Goal: Task Accomplishment & Management: Manage account settings

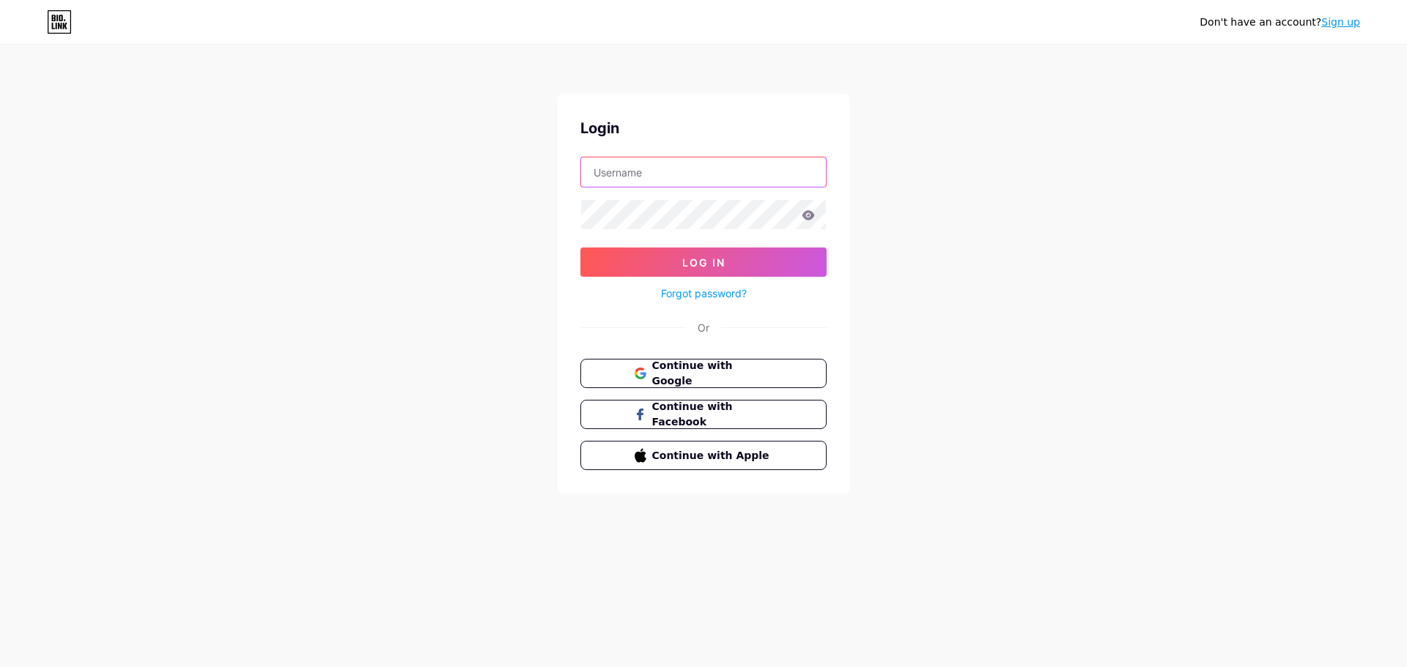
drag, startPoint x: 0, startPoint y: 0, endPoint x: 659, endPoint y: 177, distance: 682.6
click at [659, 177] on input "text" at bounding box center [703, 172] width 245 height 29
click at [580, 248] on button "Log In" at bounding box center [703, 262] width 246 height 29
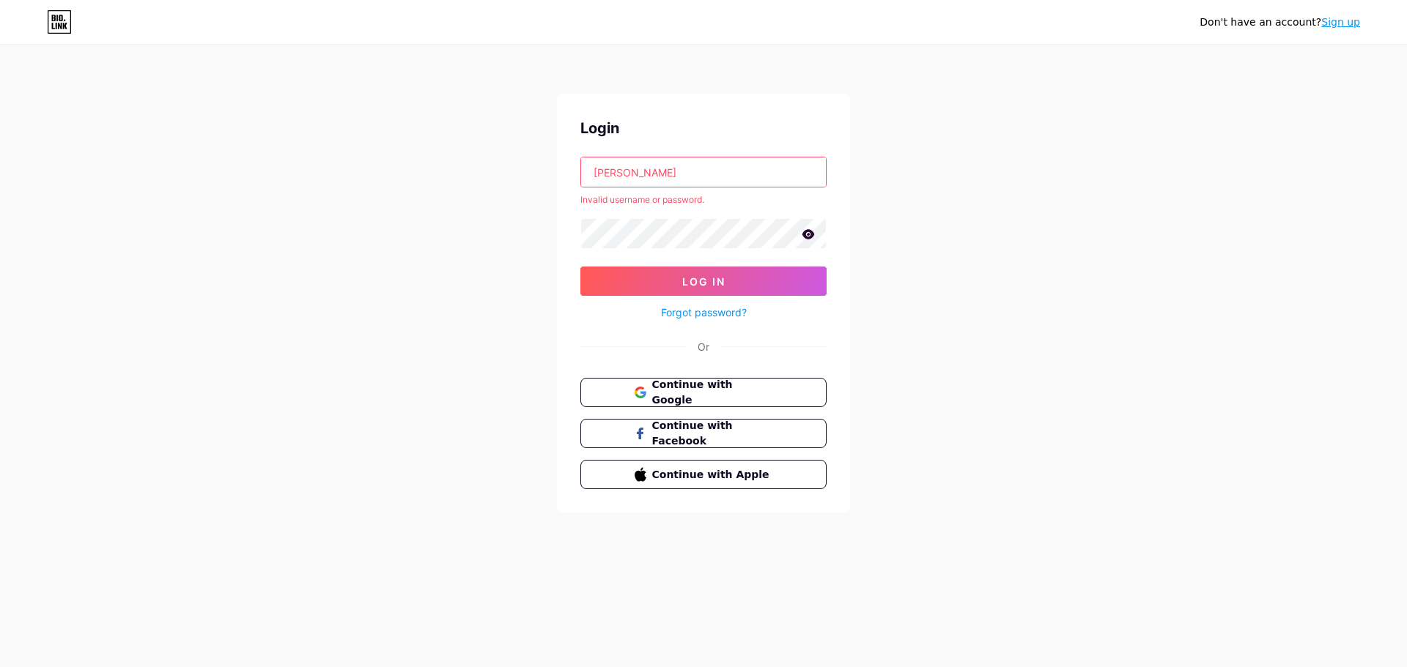
drag, startPoint x: 698, startPoint y: 174, endPoint x: 483, endPoint y: 174, distance: 215.4
click at [483, 174] on div "Don't have an account? Sign up Login [PERSON_NAME] Invalid username or password…" at bounding box center [703, 280] width 1407 height 560
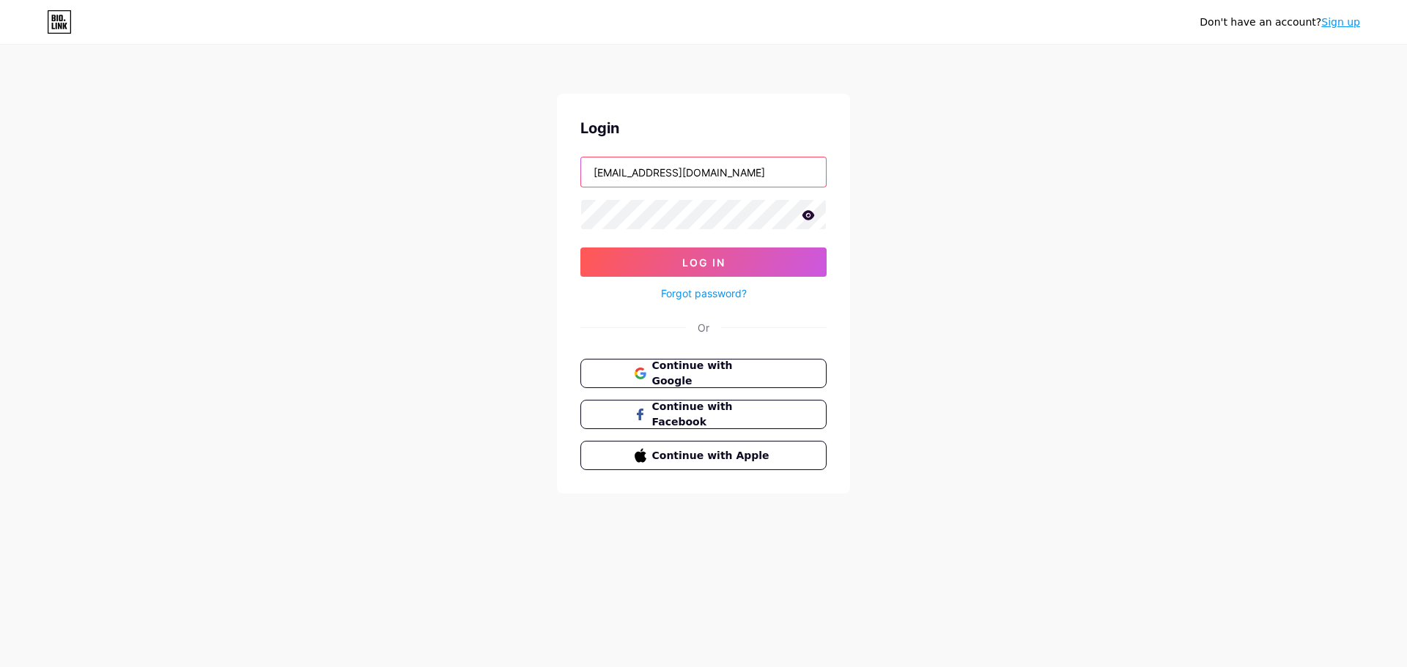
click at [743, 170] on input "[EMAIL_ADDRESS][DOMAIN_NAME]" at bounding box center [703, 172] width 245 height 29
type input "undercoverprint"
click at [580, 248] on button "Log In" at bounding box center [703, 262] width 246 height 29
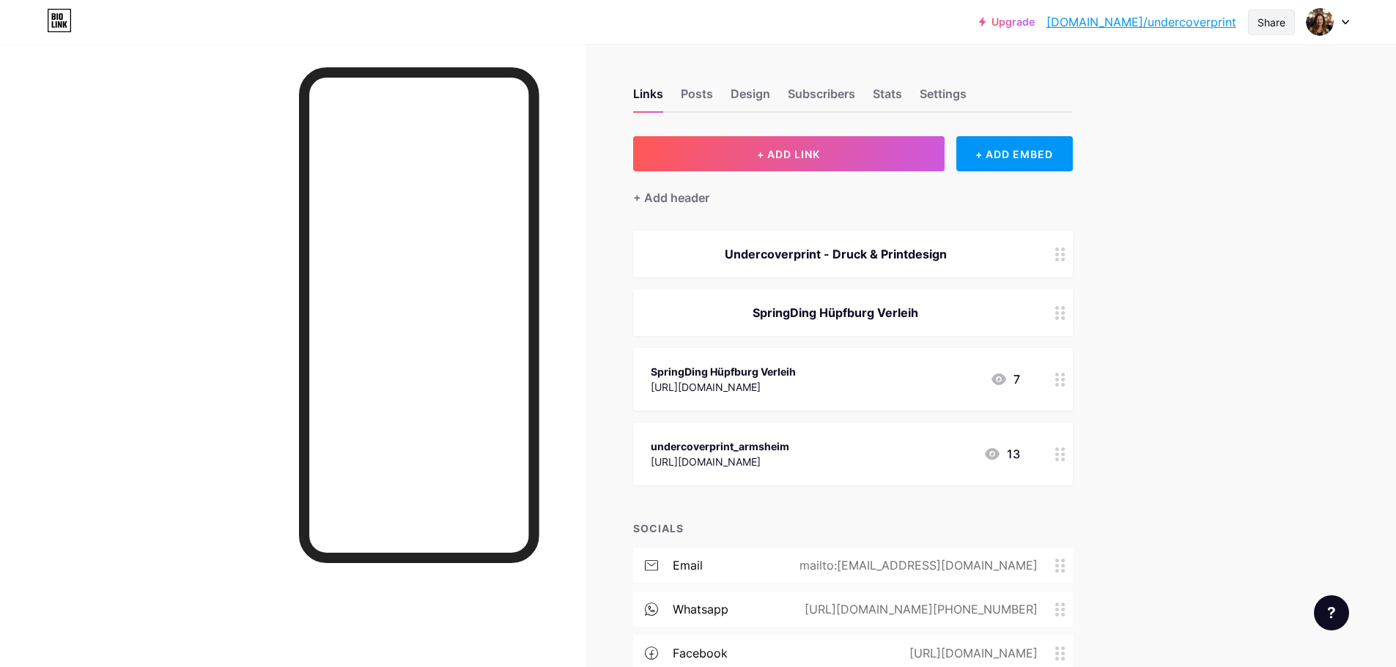
click at [1268, 22] on div "Share" at bounding box center [1271, 22] width 28 height 15
click at [1132, 107] on div "Get my QR code" at bounding box center [1168, 111] width 92 height 18
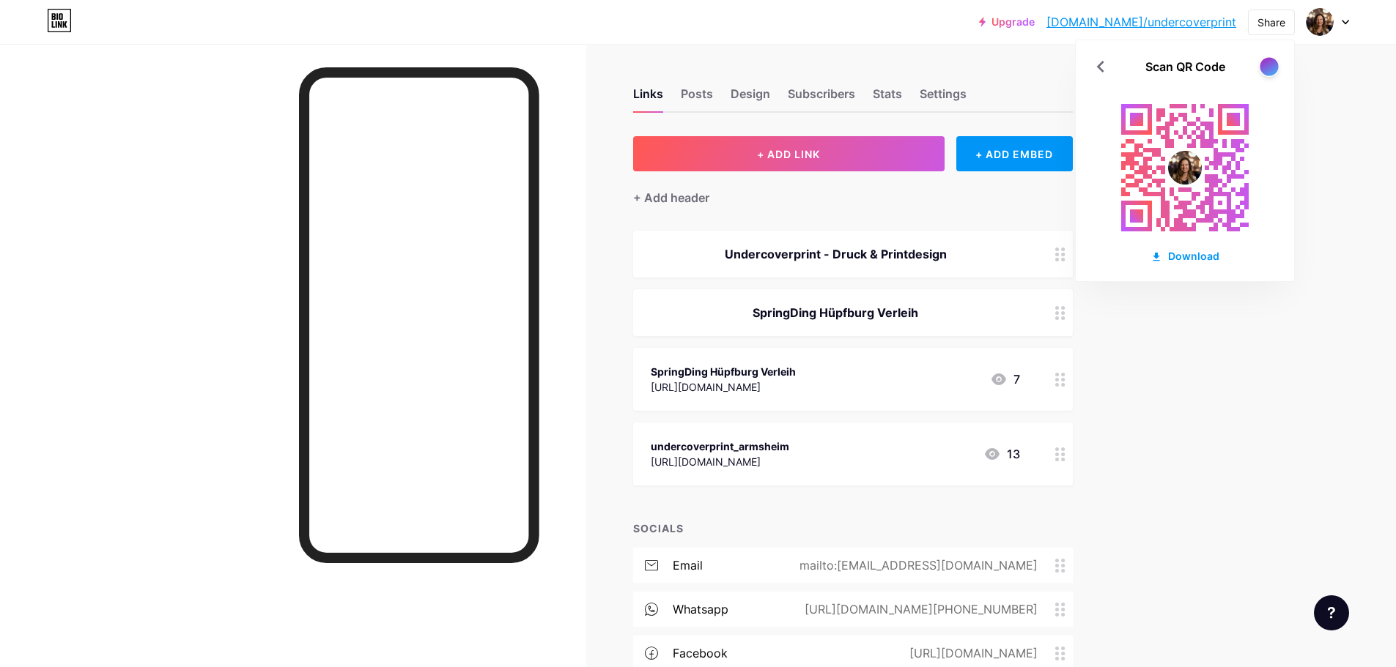
click at [1264, 62] on div at bounding box center [1268, 66] width 18 height 18
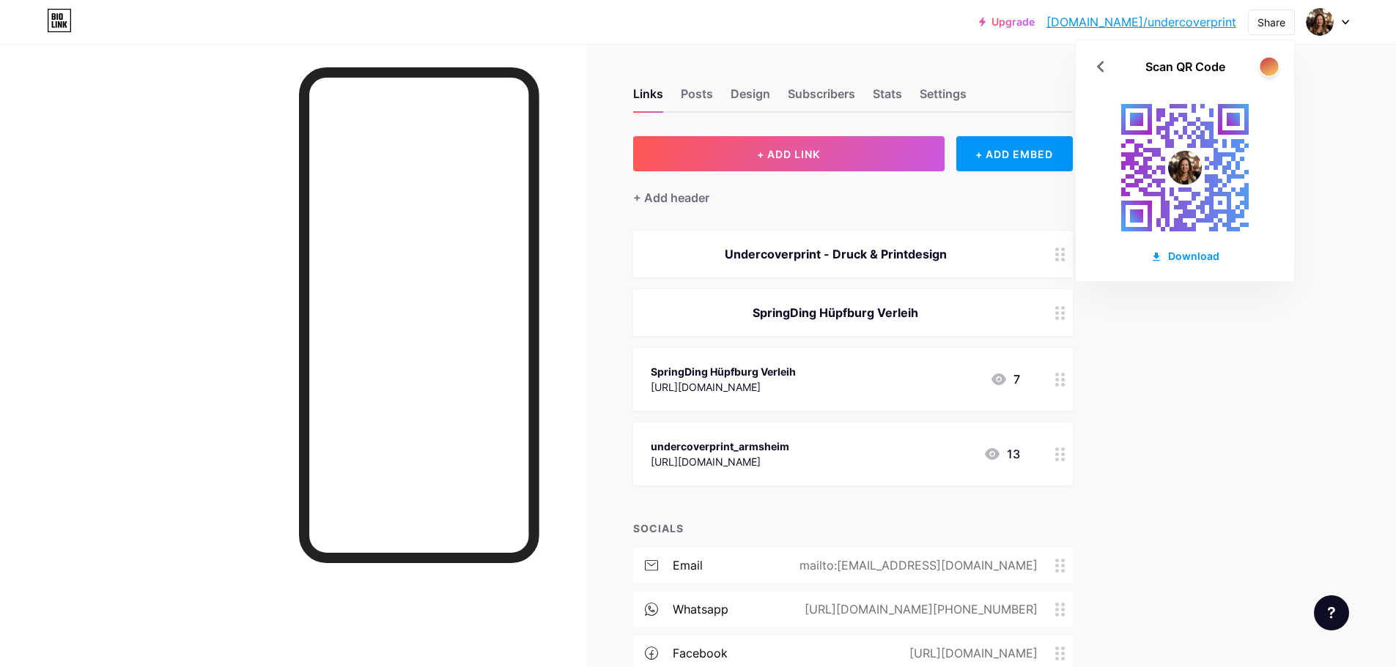
click at [1264, 62] on div at bounding box center [1268, 66] width 18 height 18
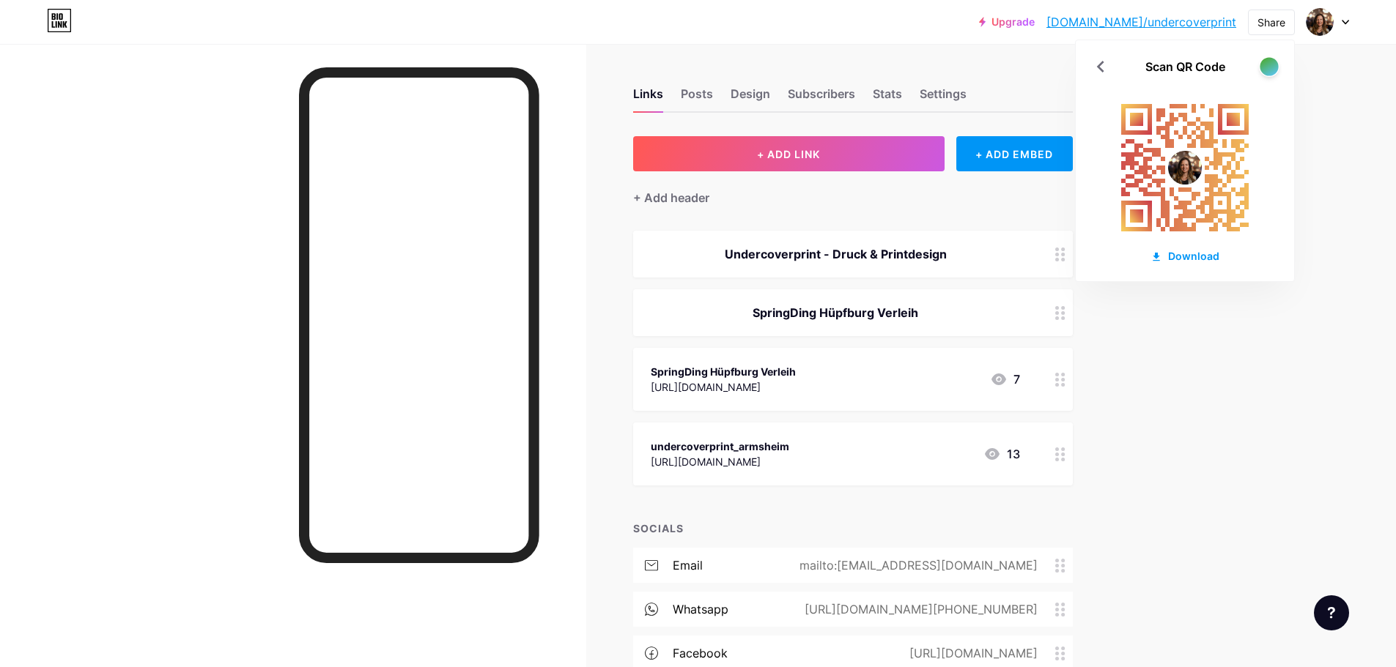
click at [1264, 62] on div at bounding box center [1268, 66] width 18 height 18
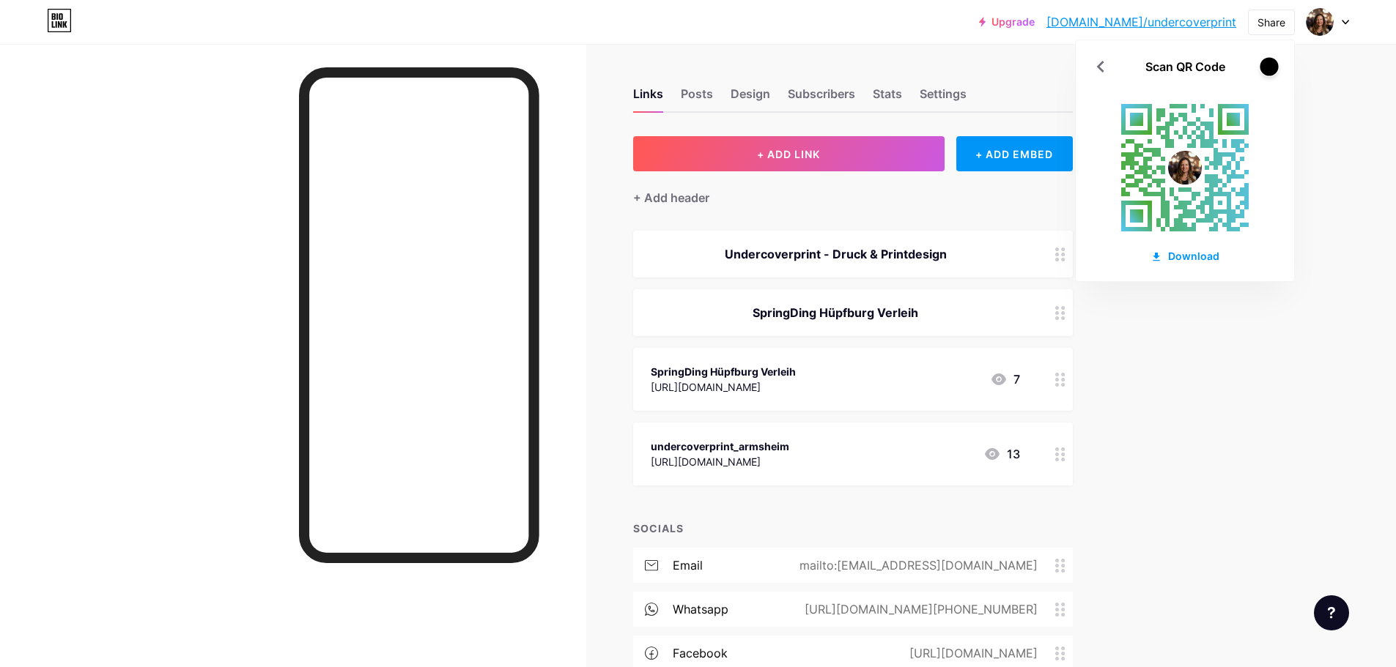
click at [1264, 62] on div at bounding box center [1268, 66] width 18 height 18
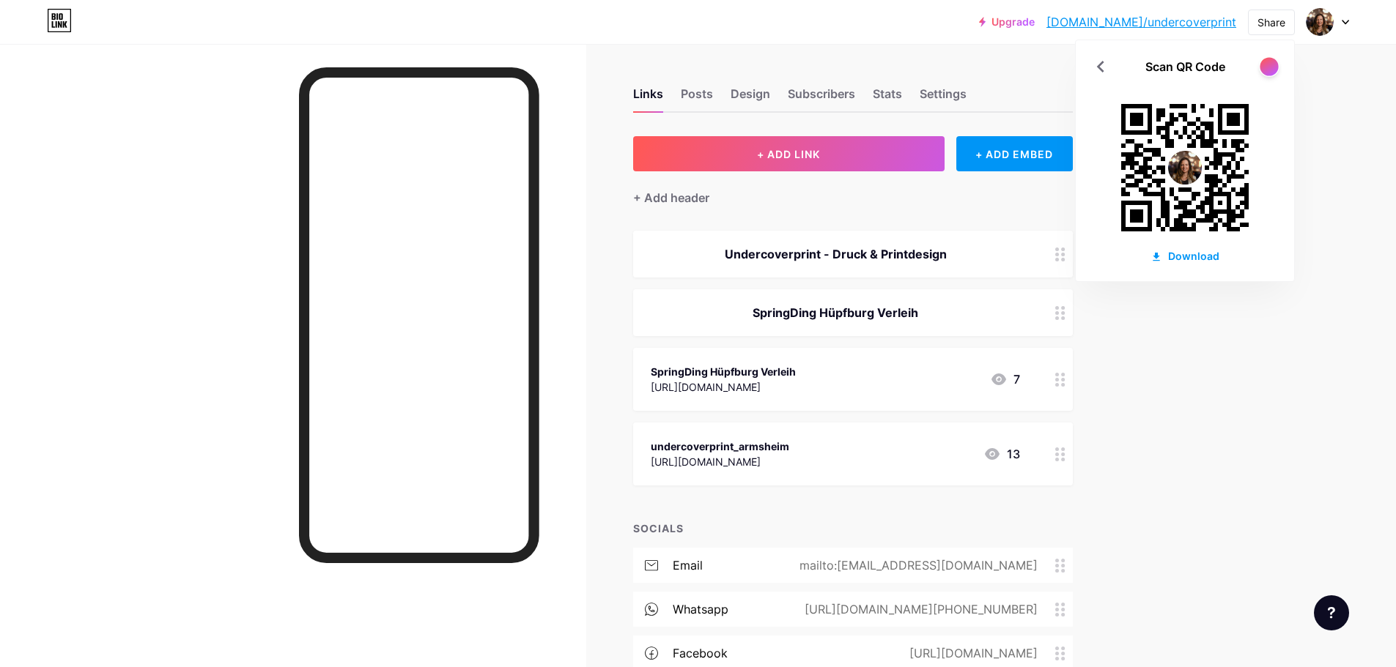
click at [1273, 64] on div at bounding box center [1268, 66] width 18 height 18
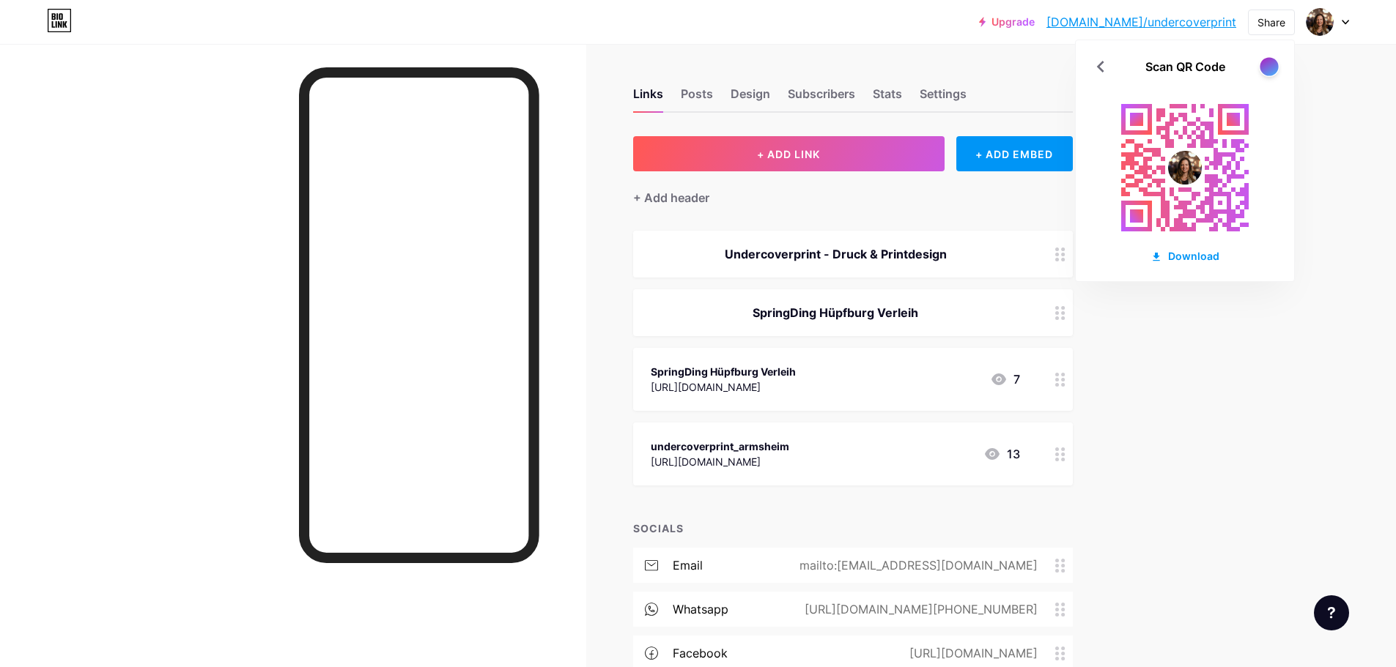
click at [1273, 64] on div at bounding box center [1268, 66] width 18 height 18
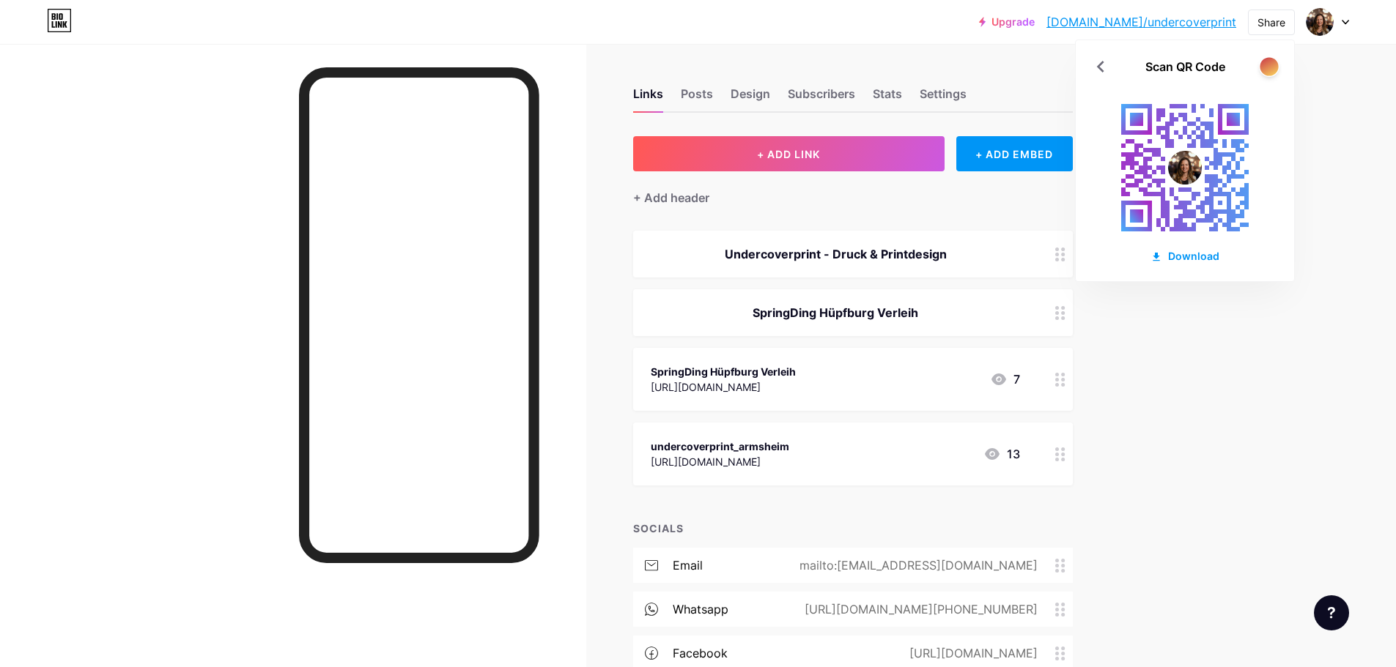
click at [1273, 64] on div at bounding box center [1268, 66] width 18 height 18
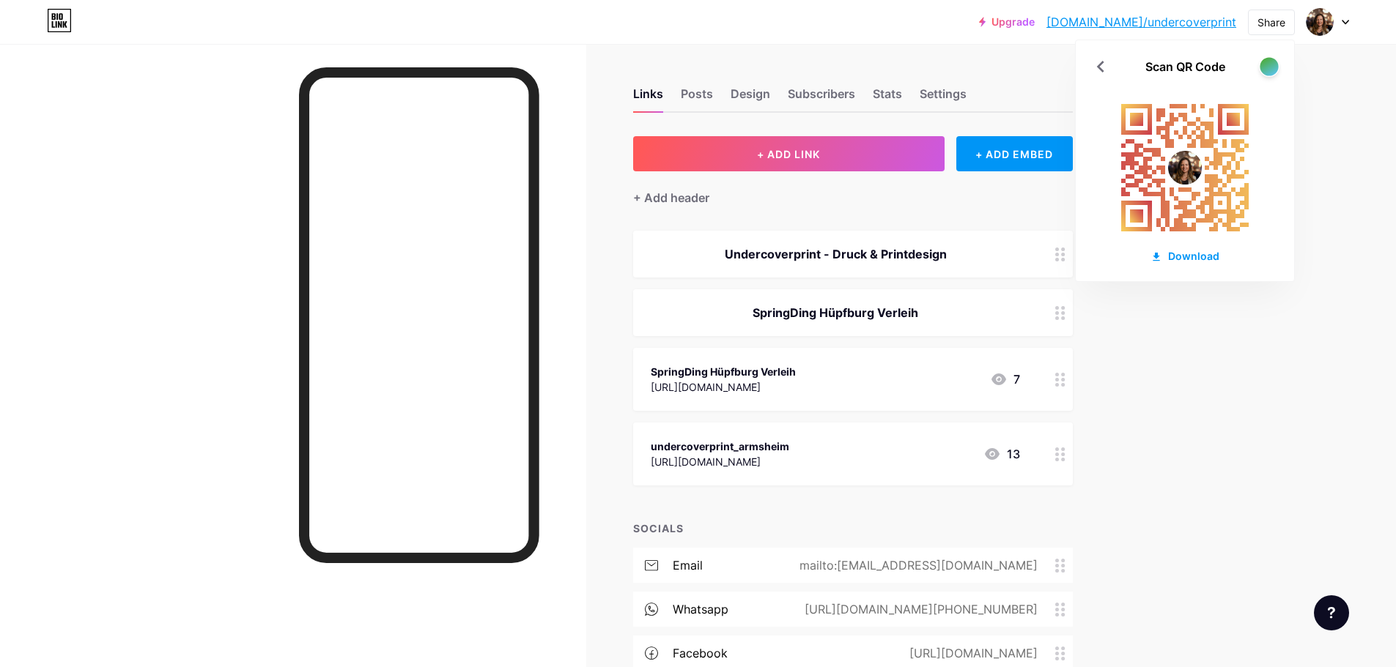
click at [1273, 64] on div at bounding box center [1268, 66] width 18 height 18
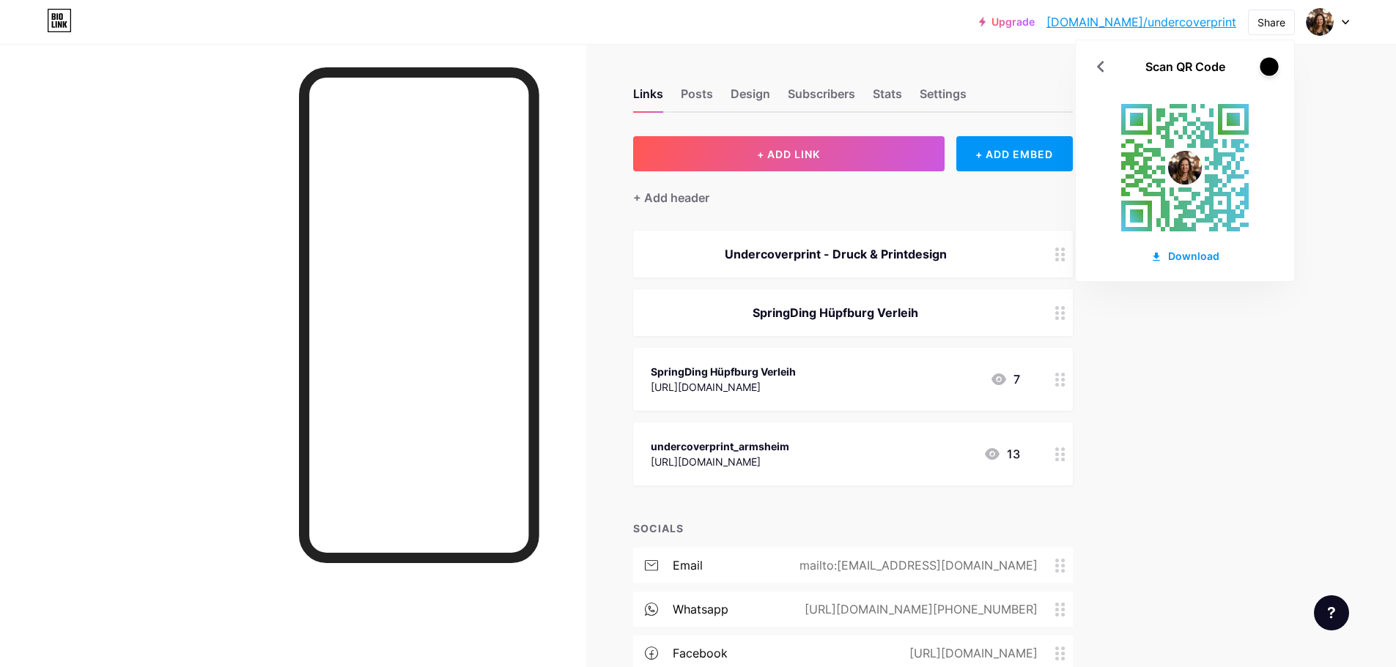
click at [1273, 64] on div at bounding box center [1268, 66] width 18 height 18
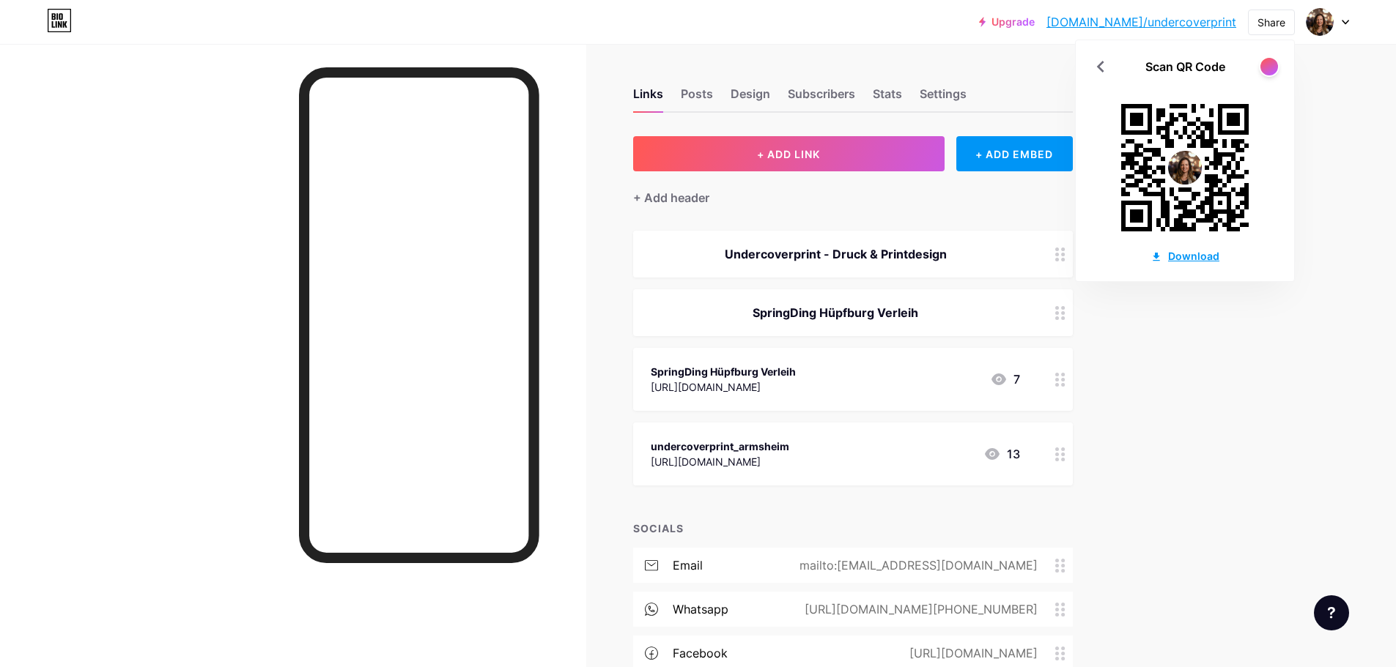
click at [1195, 256] on div "Download" at bounding box center [1184, 255] width 69 height 15
